Goal: Transaction & Acquisition: Register for event/course

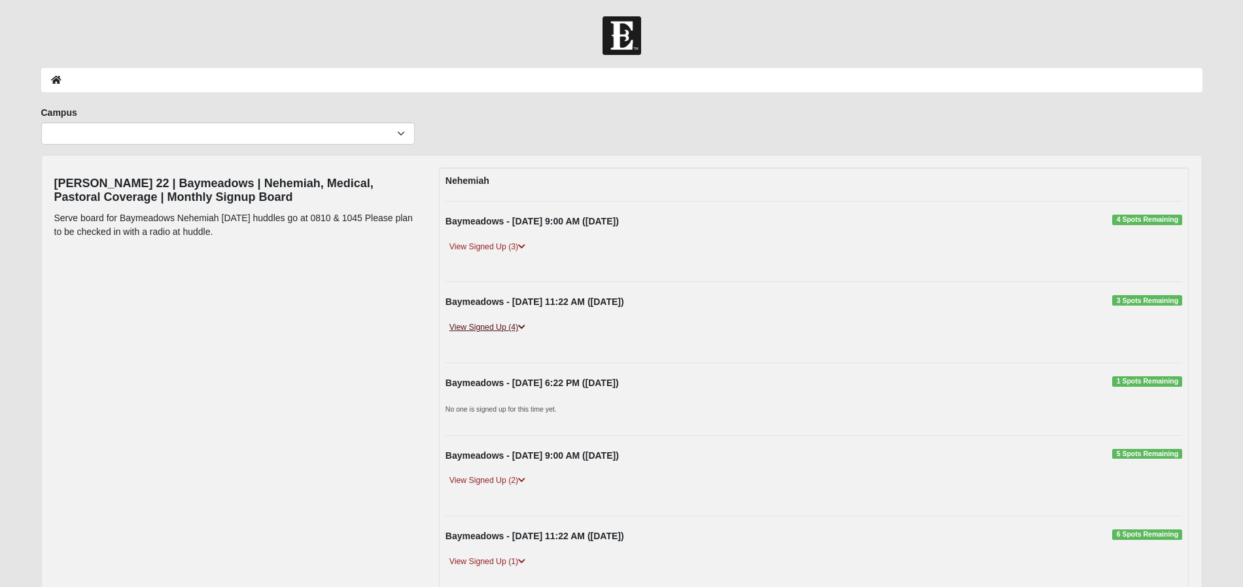
click at [525, 327] on icon at bounding box center [521, 327] width 7 height 8
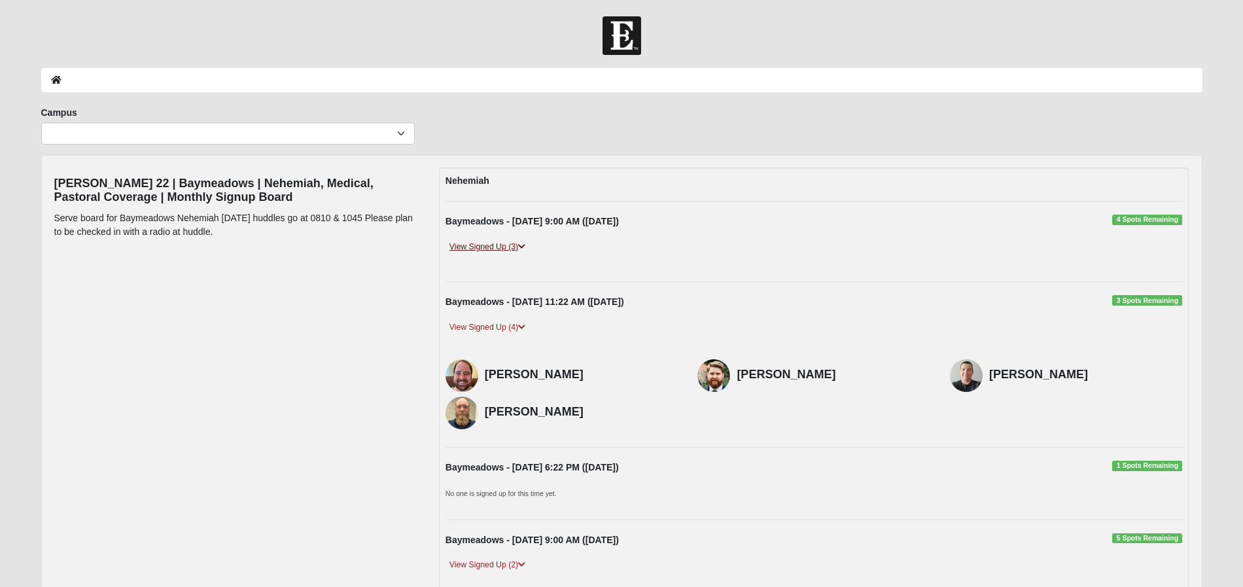
click at [525, 245] on icon at bounding box center [521, 247] width 7 height 8
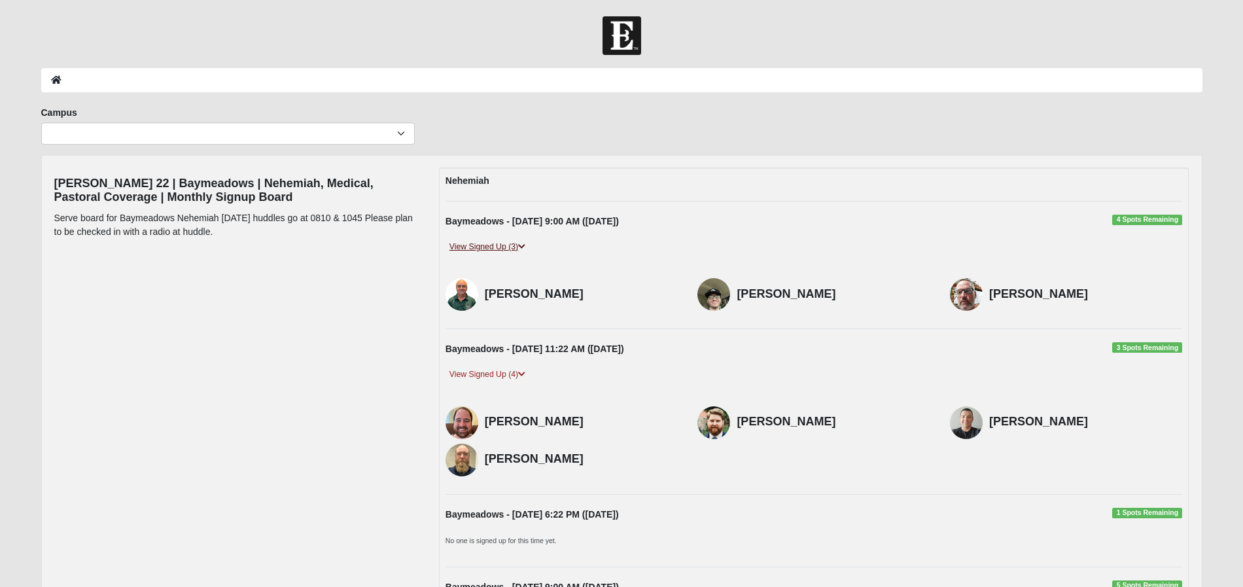
click at [525, 245] on icon at bounding box center [521, 247] width 7 height 8
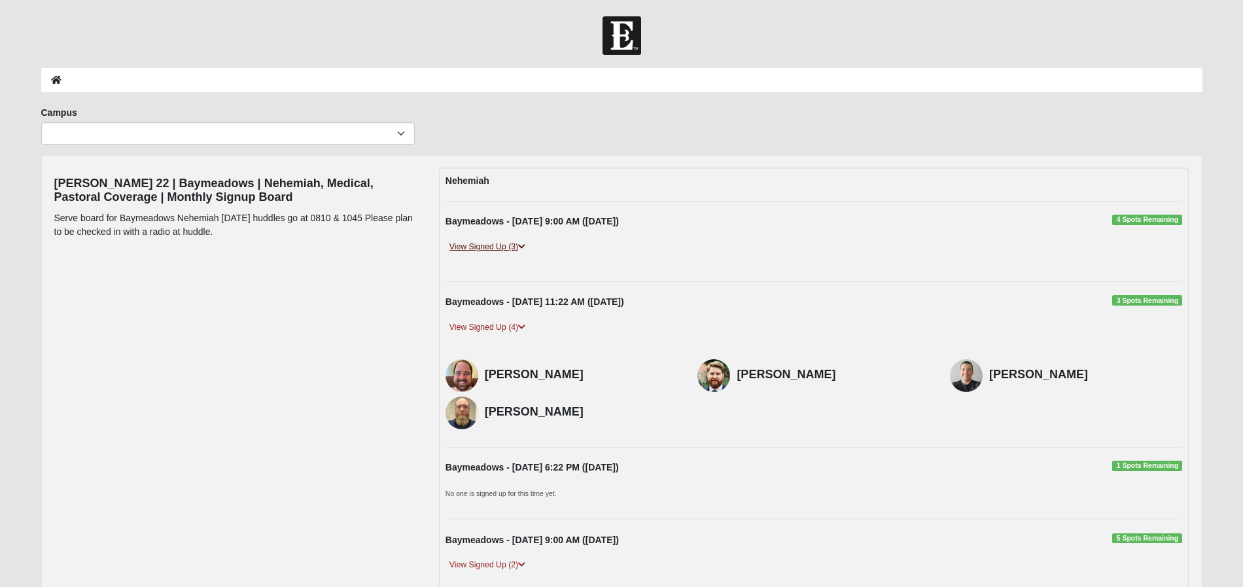
click at [525, 245] on icon at bounding box center [521, 247] width 7 height 8
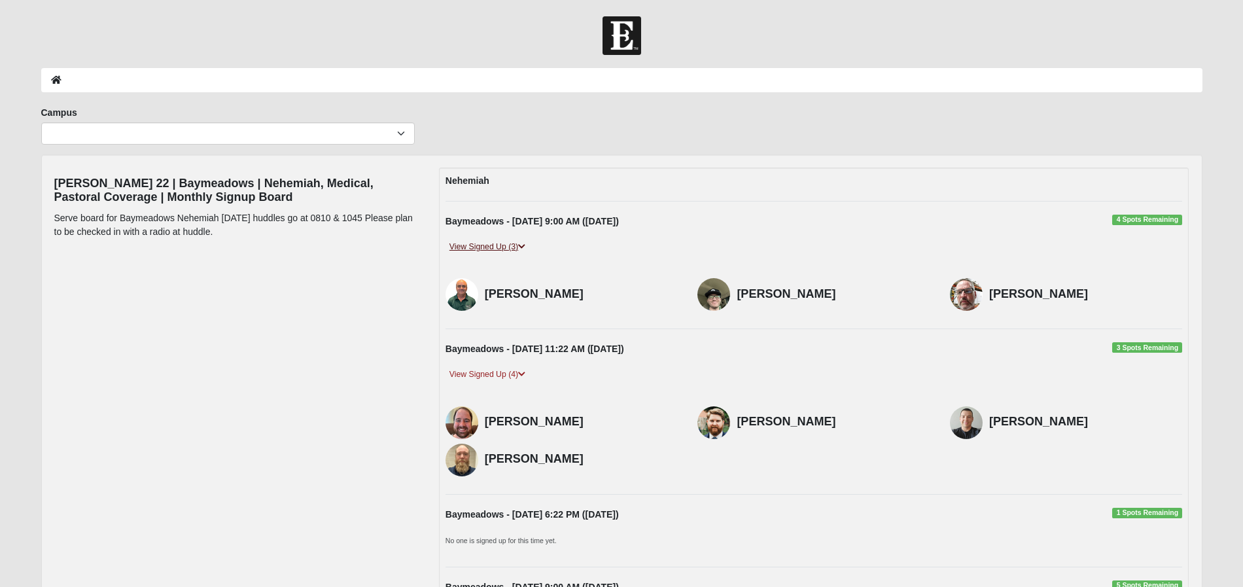
click at [525, 245] on icon at bounding box center [521, 247] width 7 height 8
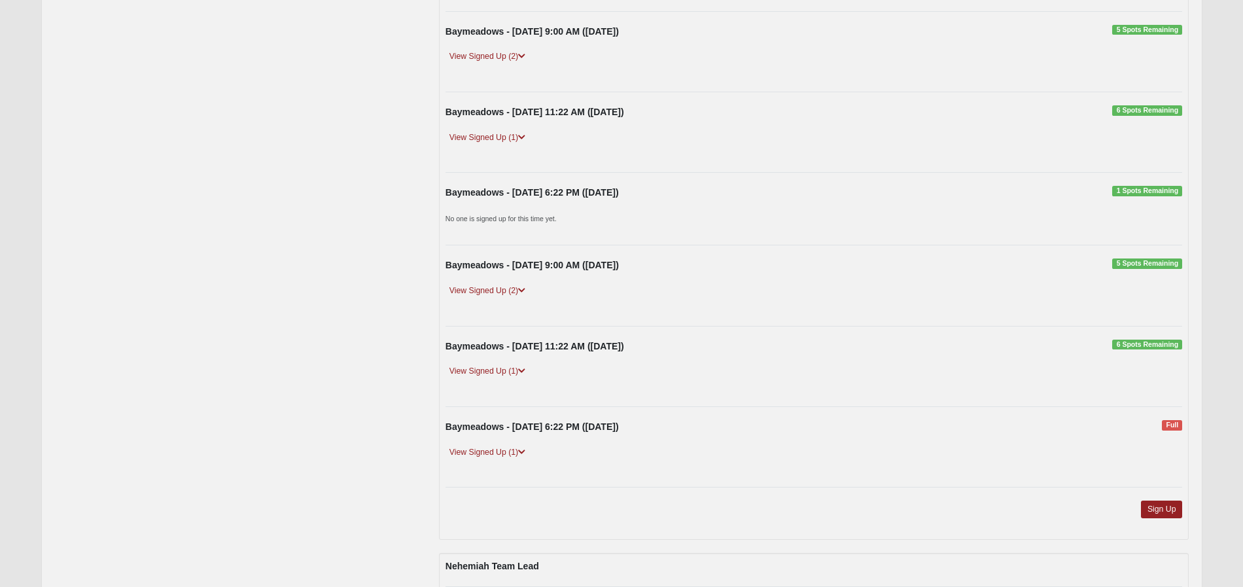
scroll to position [668, 0]
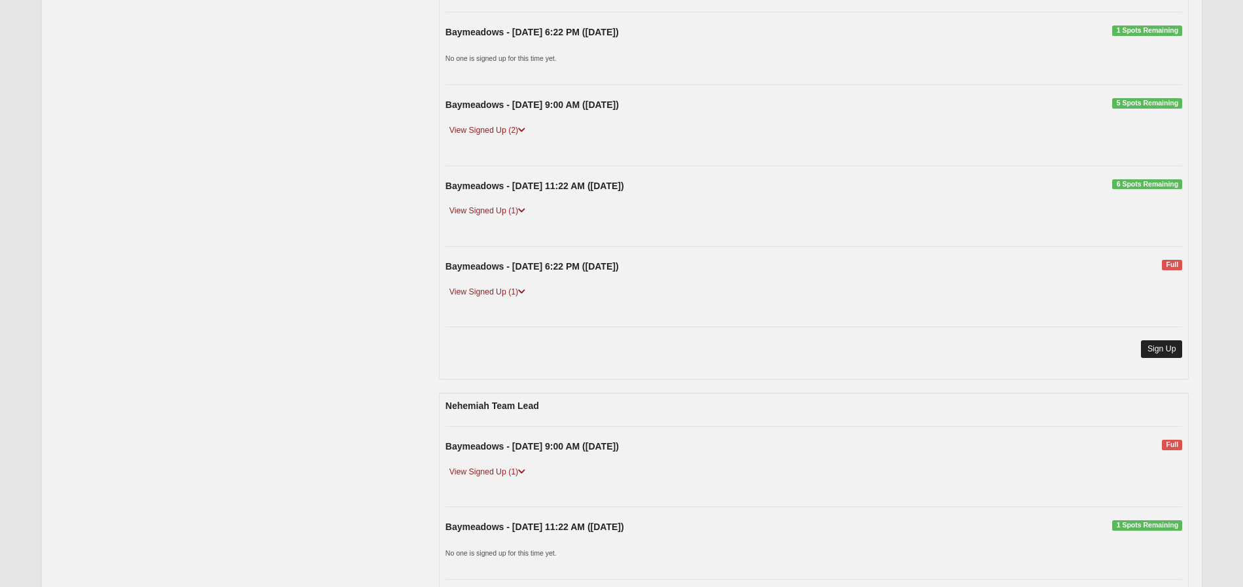
click at [1154, 340] on link "Sign Up" at bounding box center [1162, 349] width 42 height 18
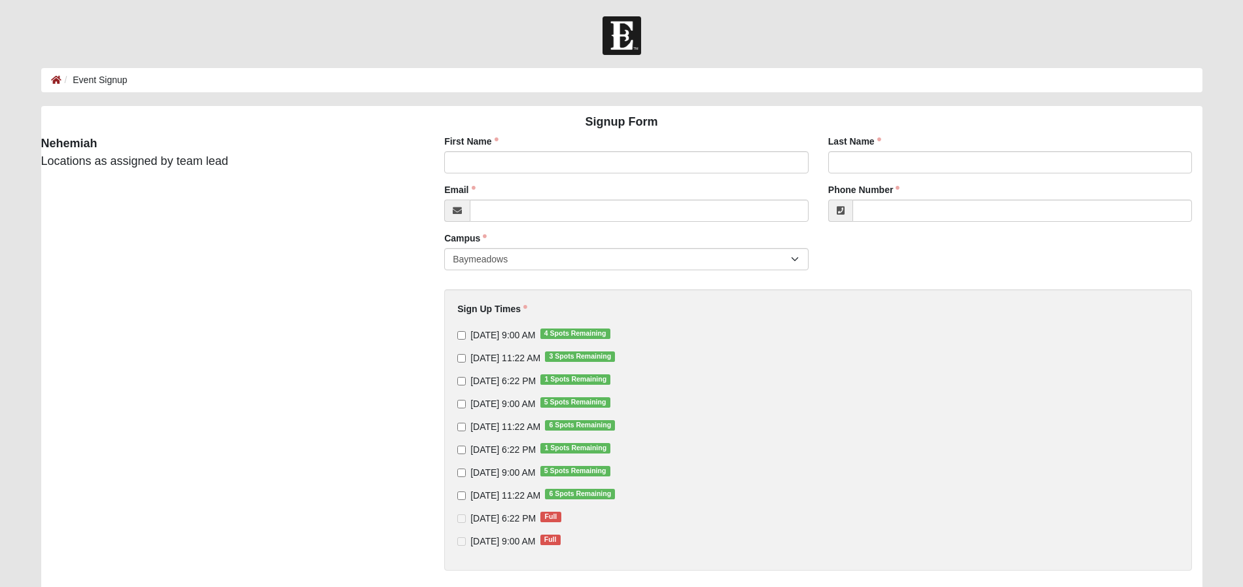
click at [462, 359] on input "[DATE] 11:22 AM 3 Spots Remaining" at bounding box center [461, 358] width 9 height 9
checkbox input "true"
type input "Majeid"
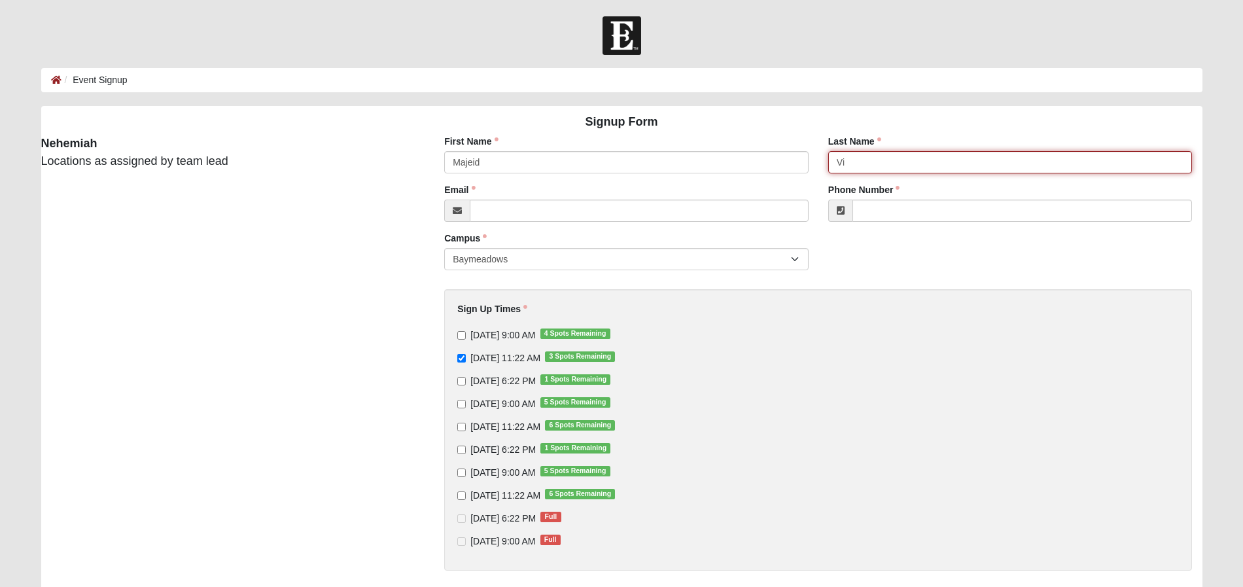
type input "V"
type input "Bidel-Niyat"
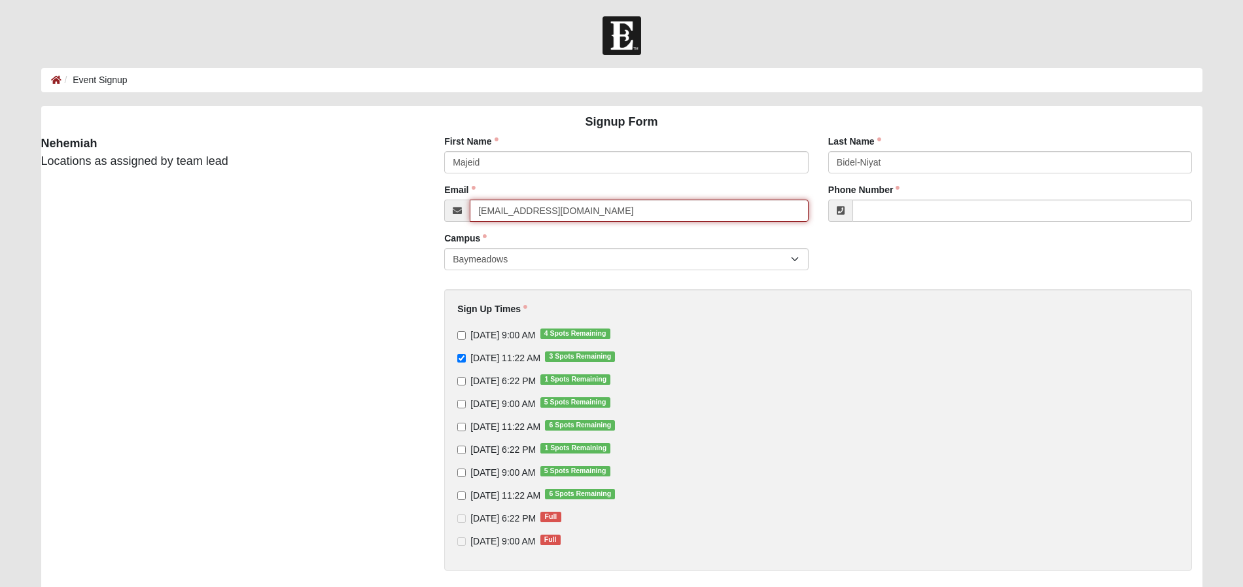
type input "northfloridaagent@gmail.com"
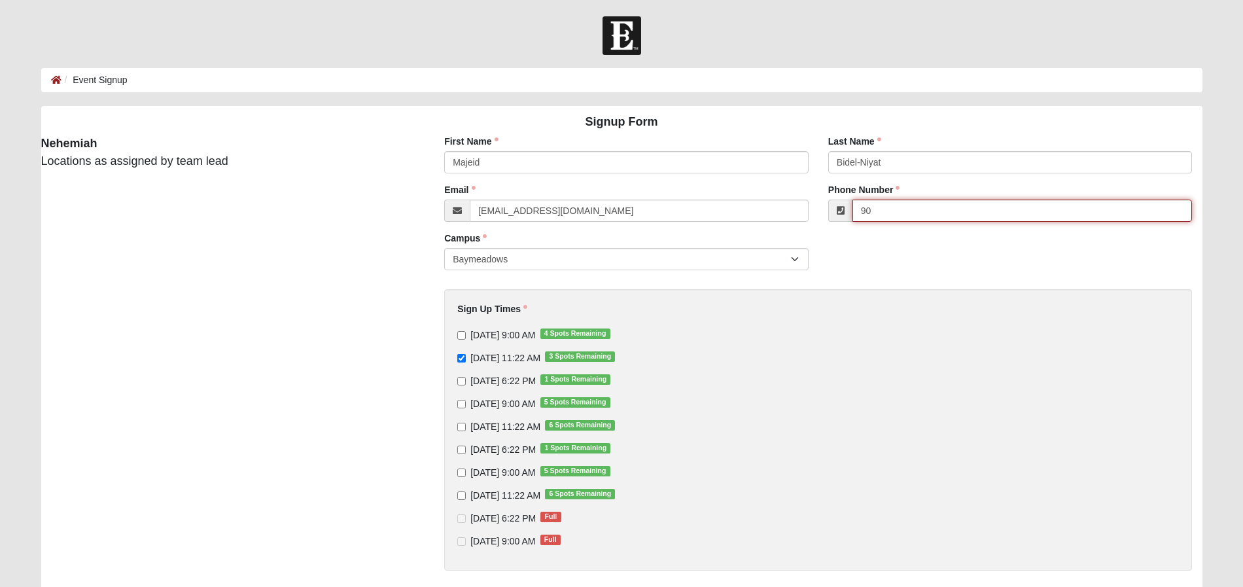
type input "9"
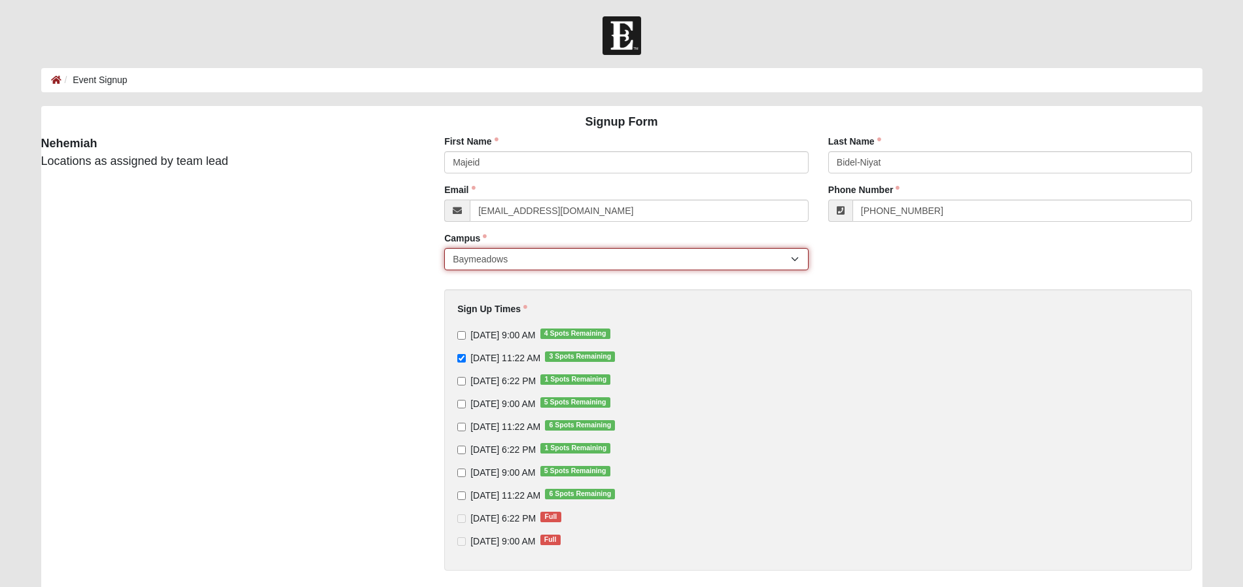
type input "(801) 201-5752"
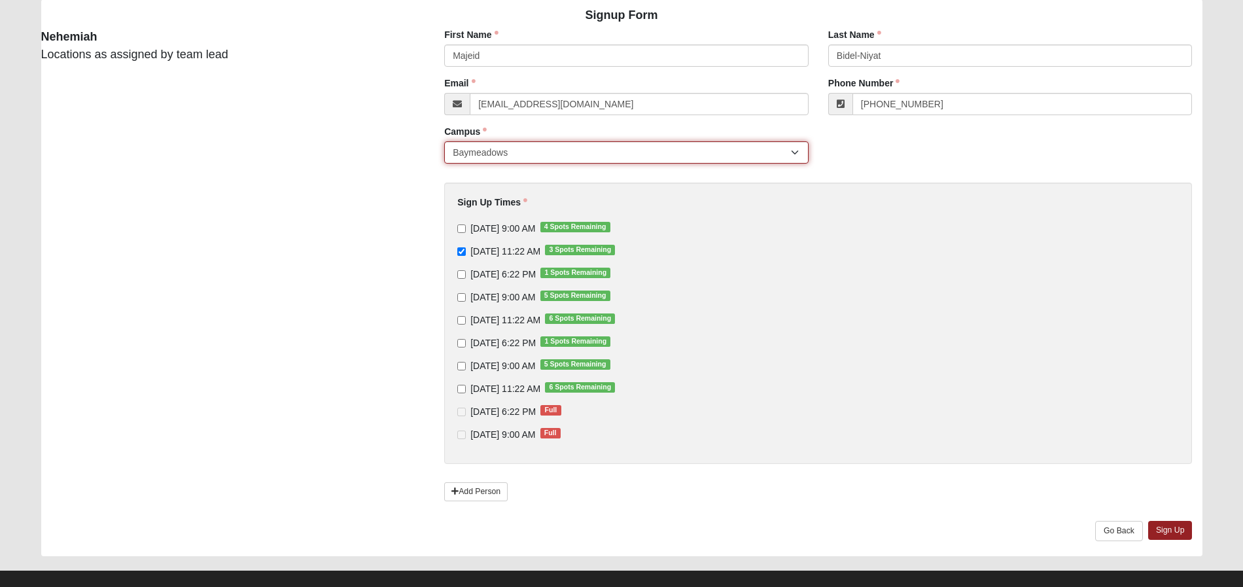
scroll to position [122, 0]
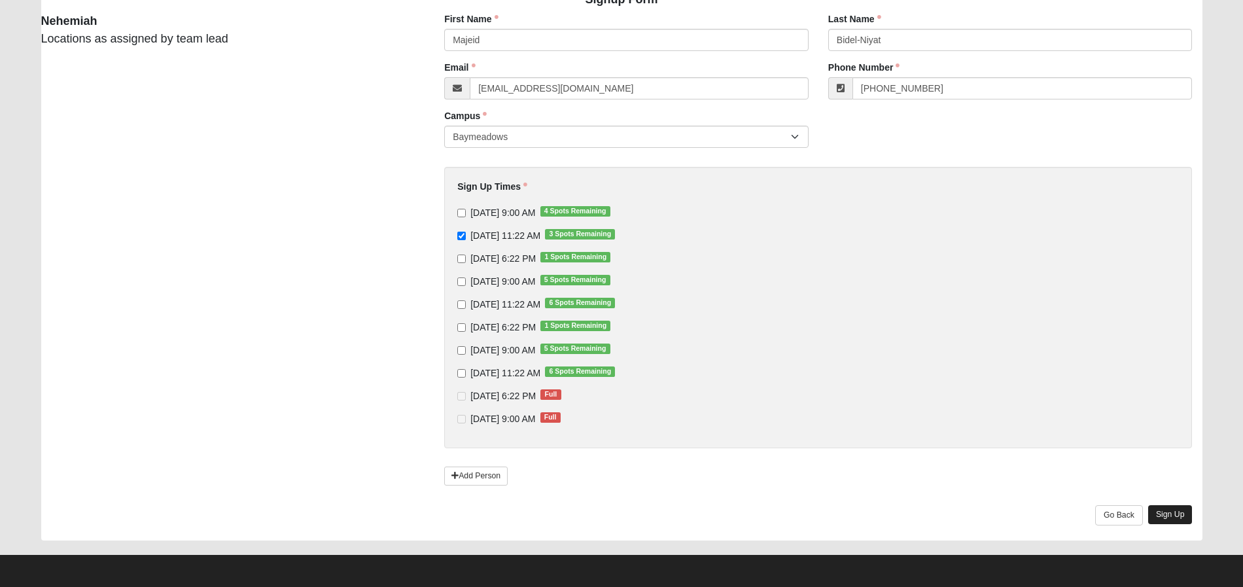
click at [1172, 513] on link "Sign Up" at bounding box center [1170, 514] width 44 height 19
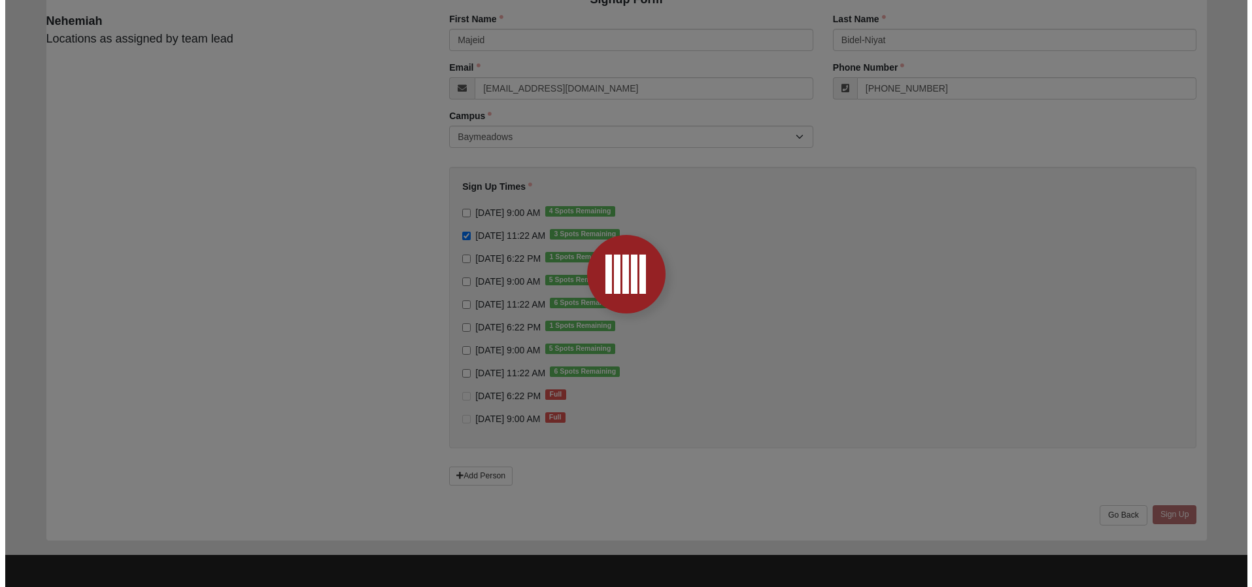
scroll to position [0, 0]
